Goal: Task Accomplishment & Management: Manage account settings

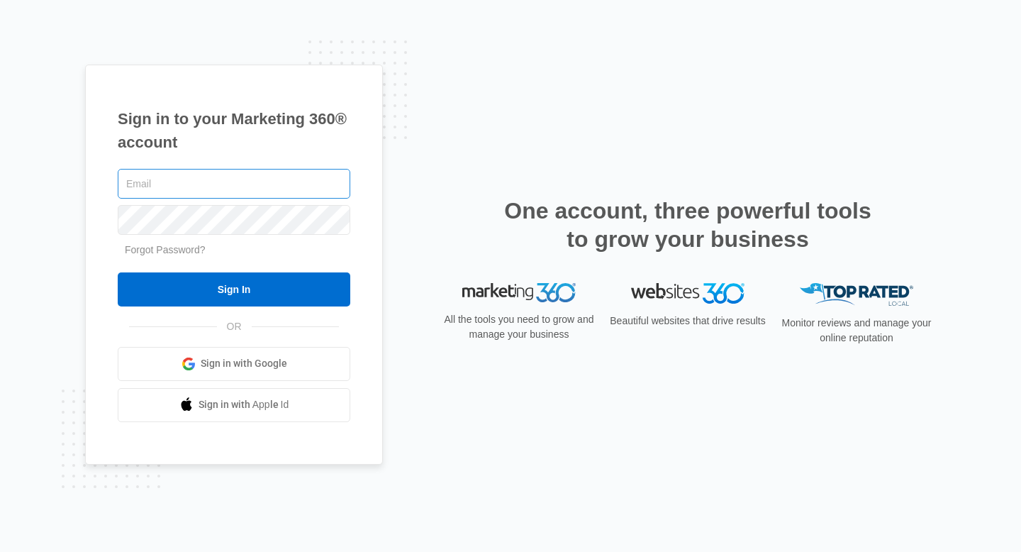
click at [239, 178] on input "text" at bounding box center [234, 184] width 233 height 30
type input "[EMAIL_ADDRESS][DOMAIN_NAME]"
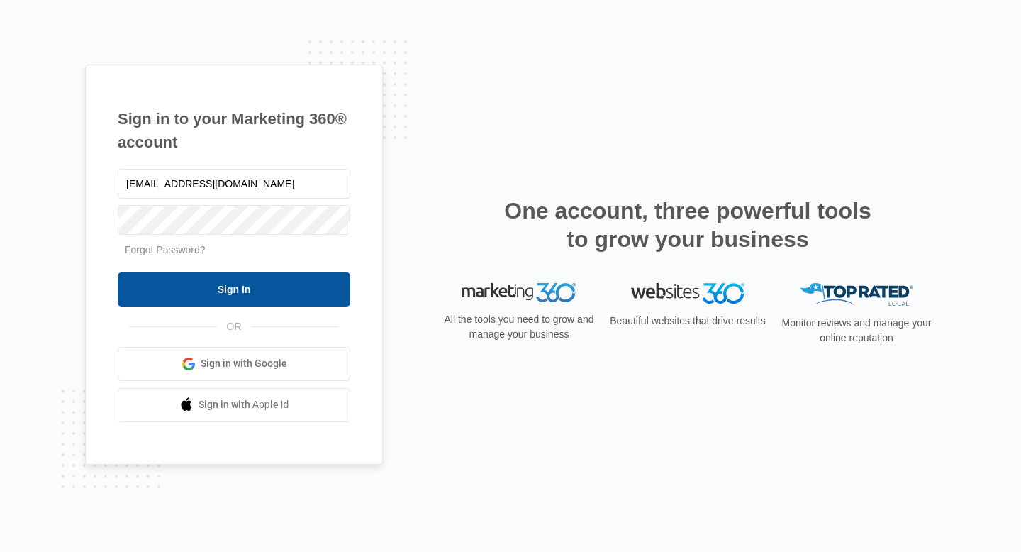
click at [248, 295] on input "Sign In" at bounding box center [234, 289] width 233 height 34
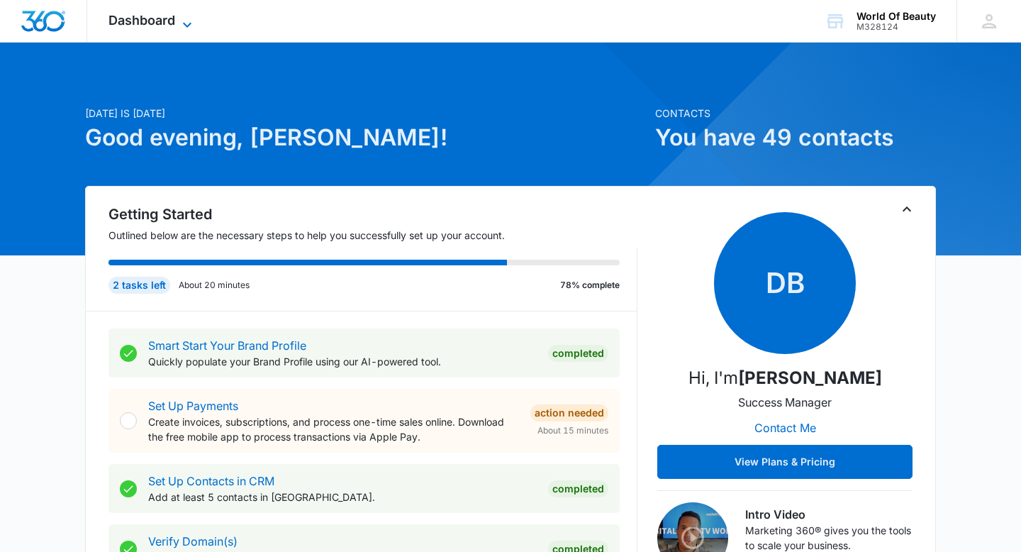
click at [180, 16] on icon at bounding box center [187, 24] width 17 height 17
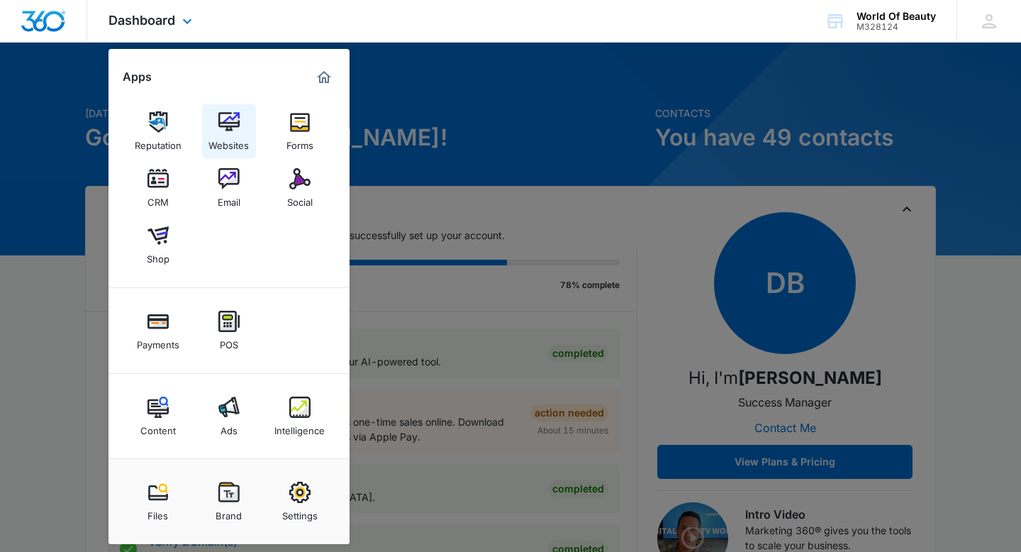
click at [230, 129] on img at bounding box center [228, 121] width 21 height 21
